Goal: Find specific page/section

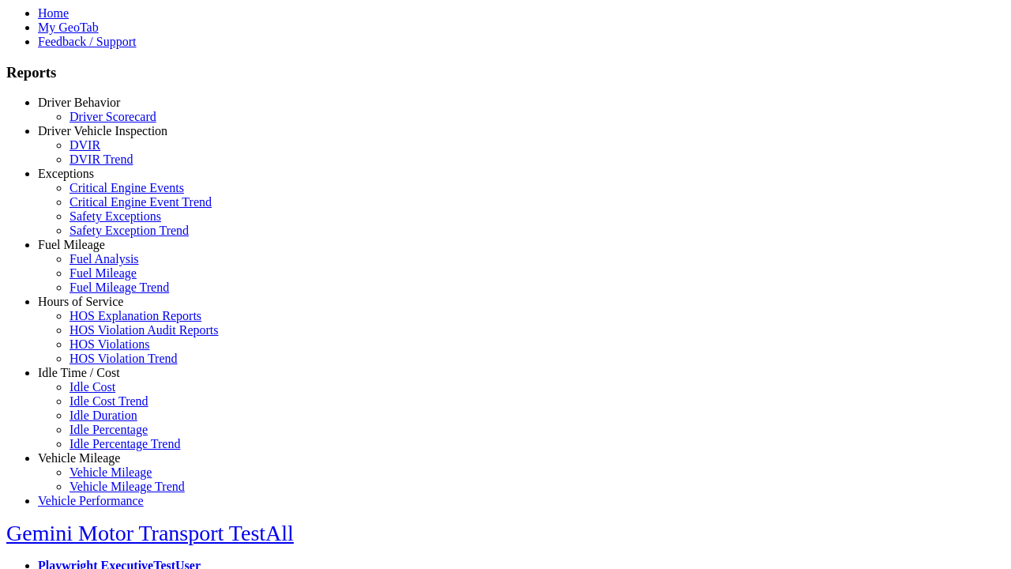
click at [91, 308] on link "Hours of Service" at bounding box center [80, 301] width 85 height 13
click at [103, 322] on link "HOS Explanation Reports" at bounding box center [136, 315] width 132 height 13
